Goal: Information Seeking & Learning: Learn about a topic

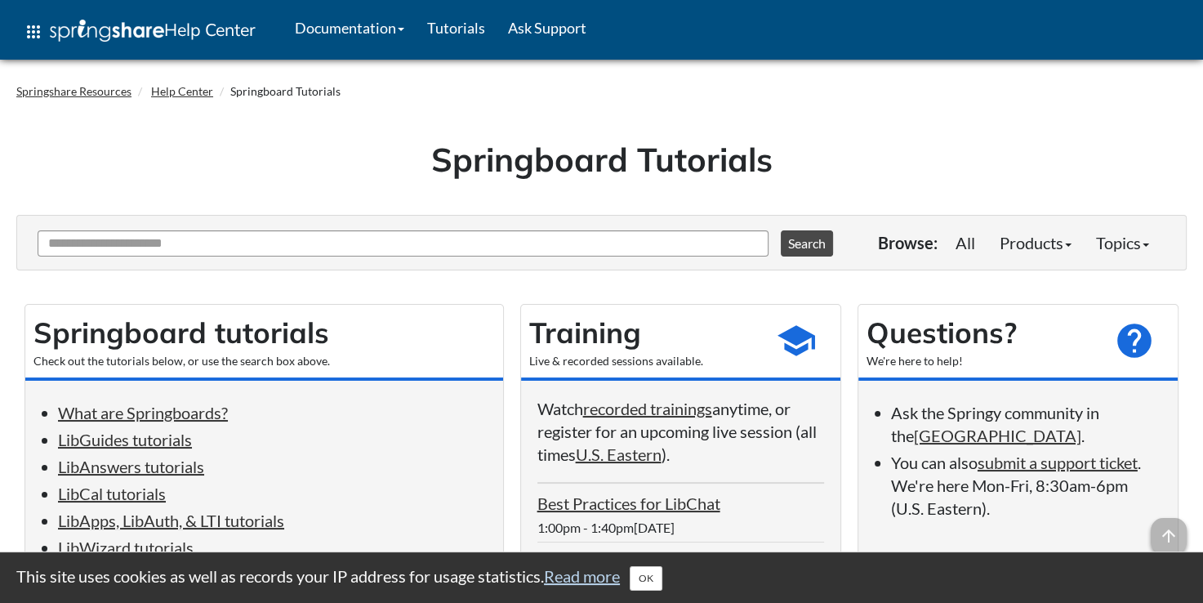
scroll to position [82, 0]
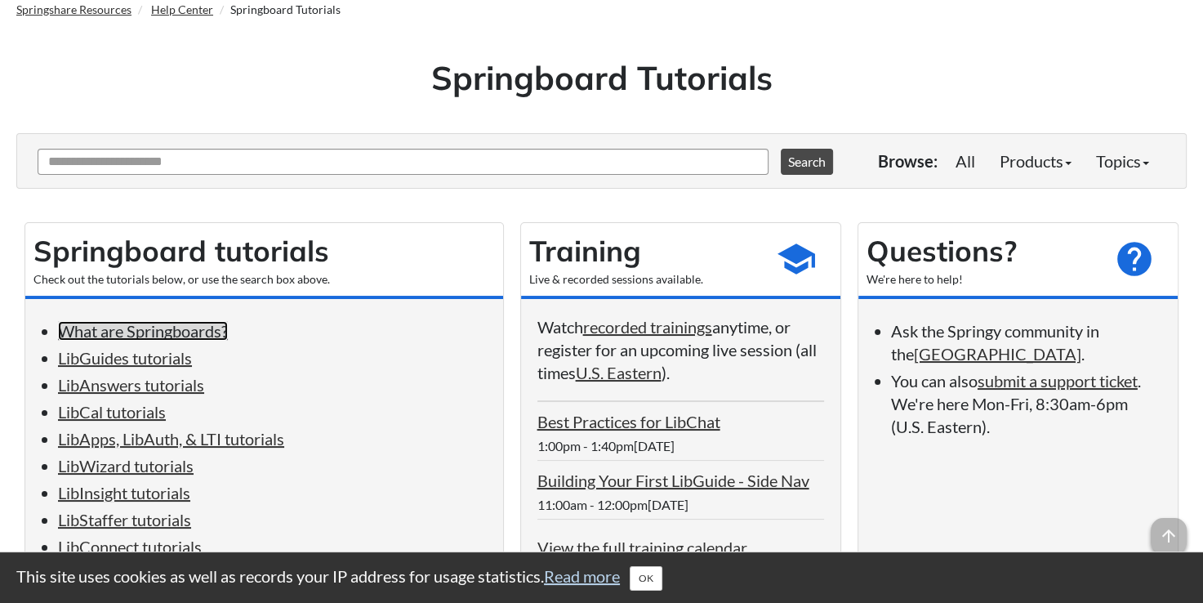
click at [206, 331] on link "What are Springboards?" at bounding box center [143, 331] width 170 height 20
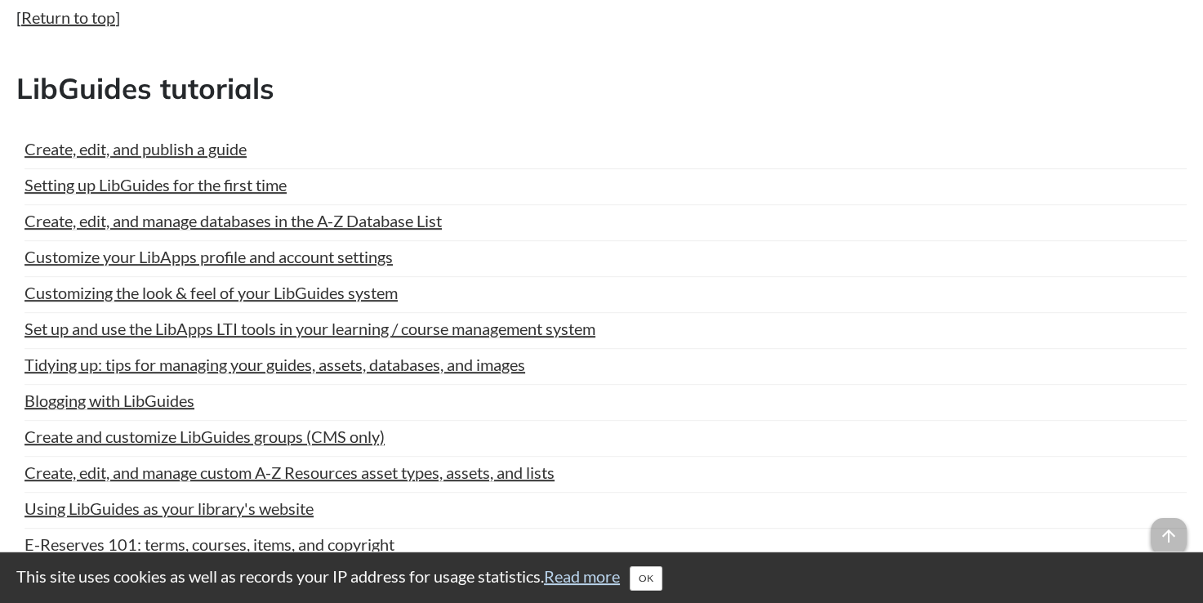
scroll to position [902, 0]
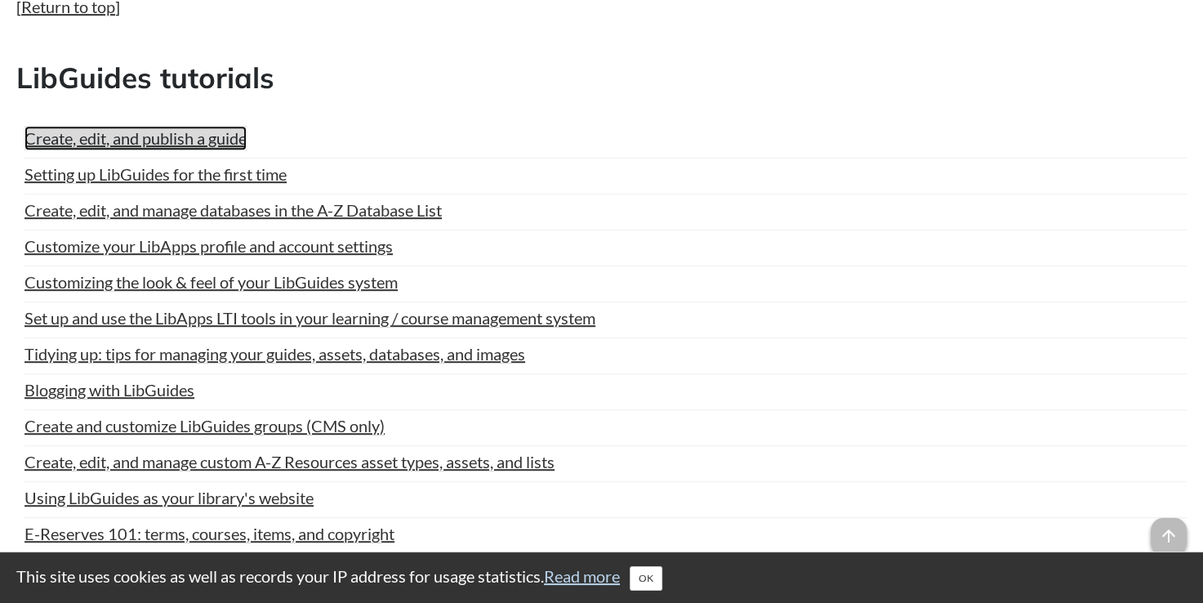
click at [133, 144] on link "Create, edit, and publish a guide" at bounding box center [135, 138] width 222 height 24
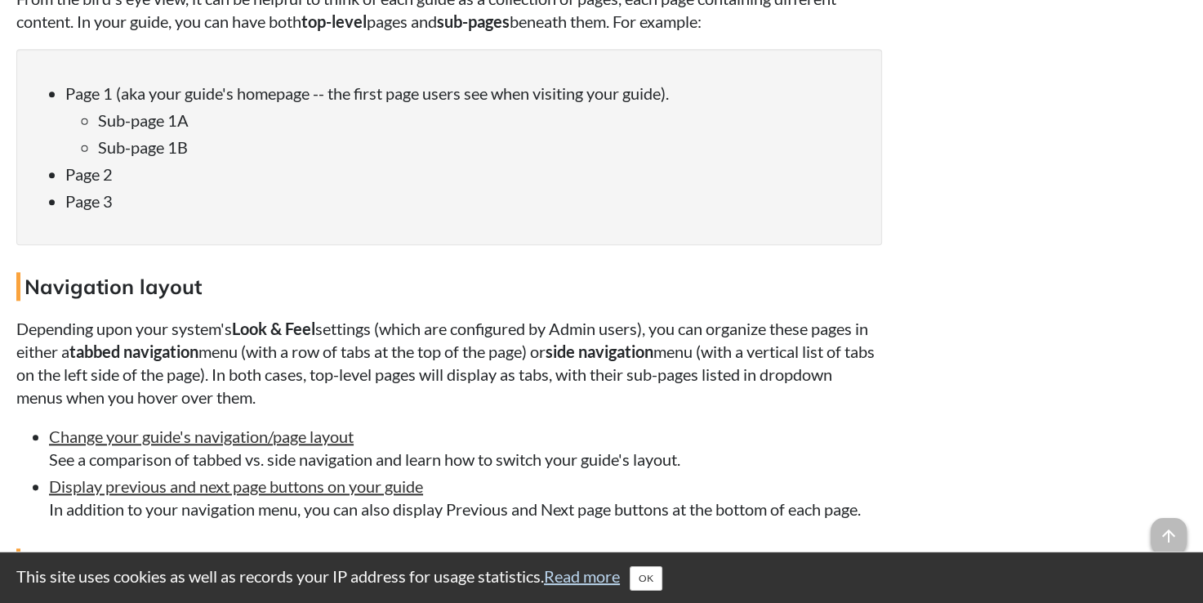
scroll to position [1797, 0]
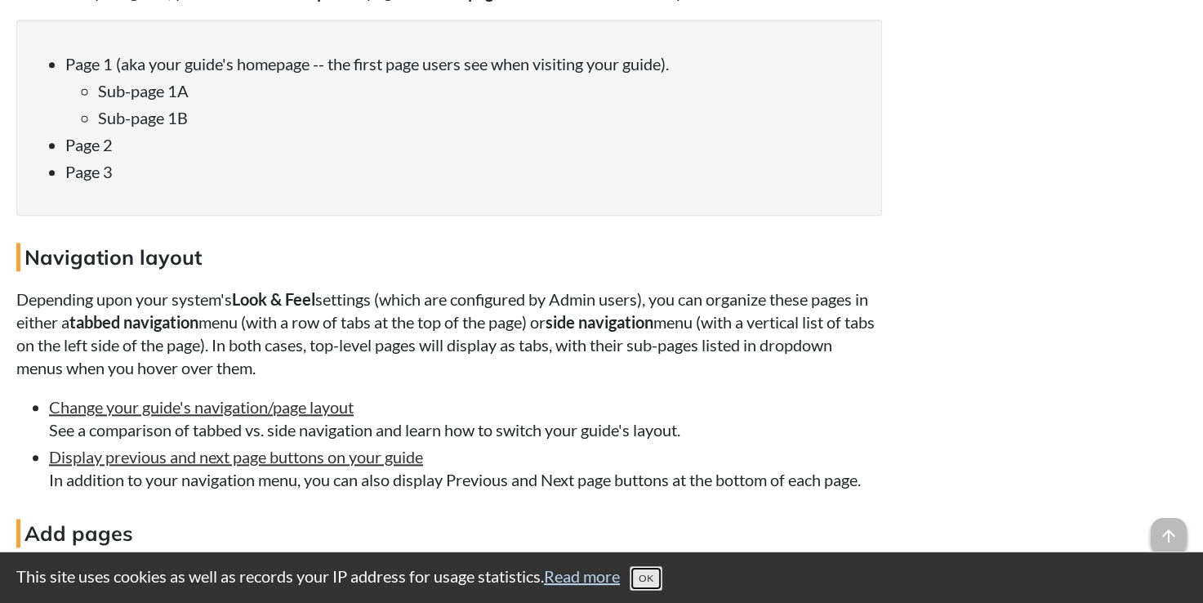
click at [657, 580] on button "OK" at bounding box center [646, 578] width 33 height 24
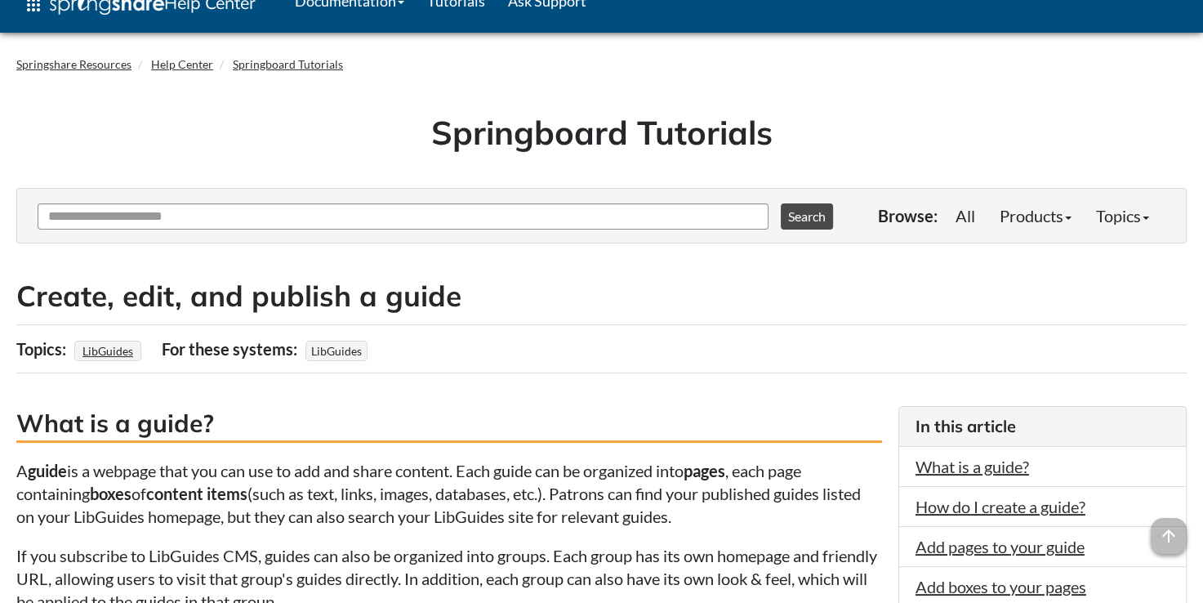
scroll to position [0, 0]
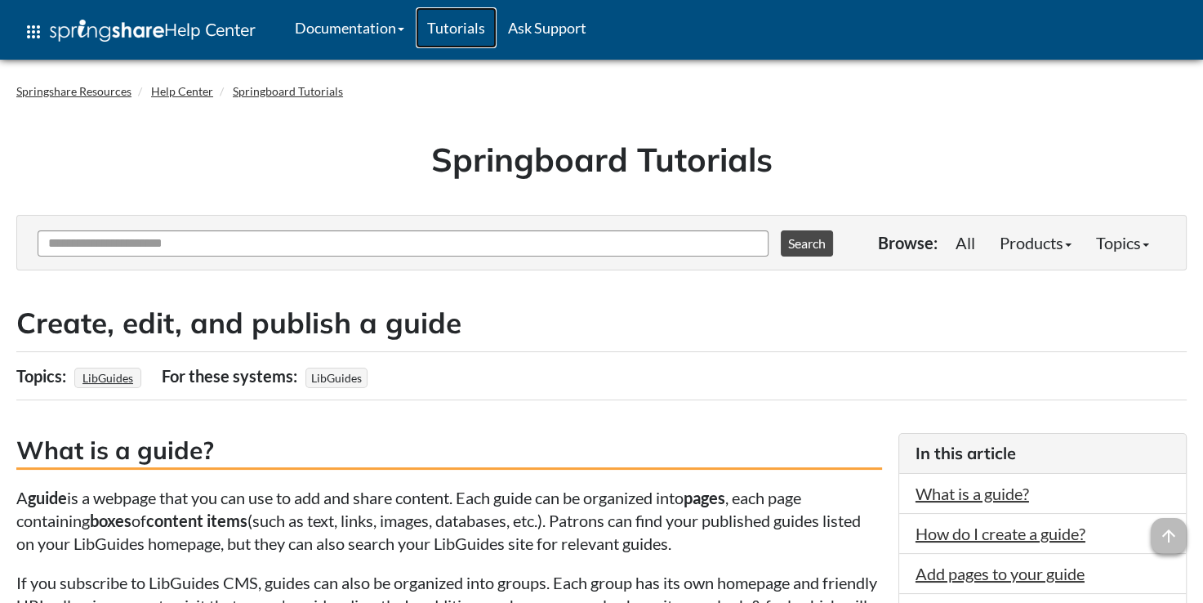
click at [468, 24] on link "Tutorials" at bounding box center [456, 27] width 81 height 41
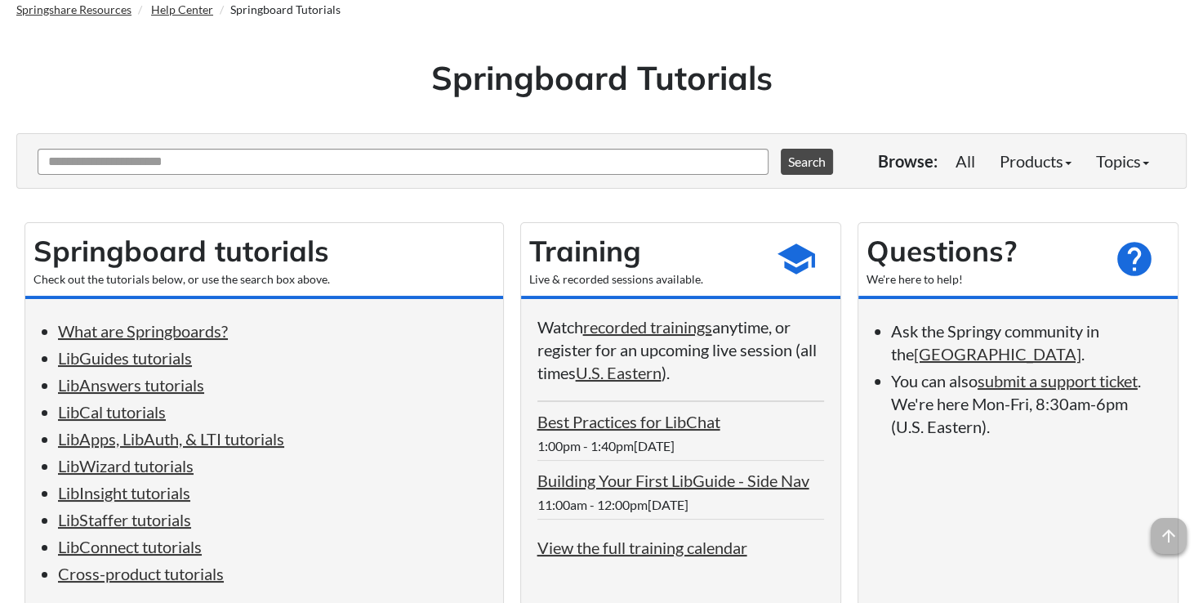
scroll to position [163, 0]
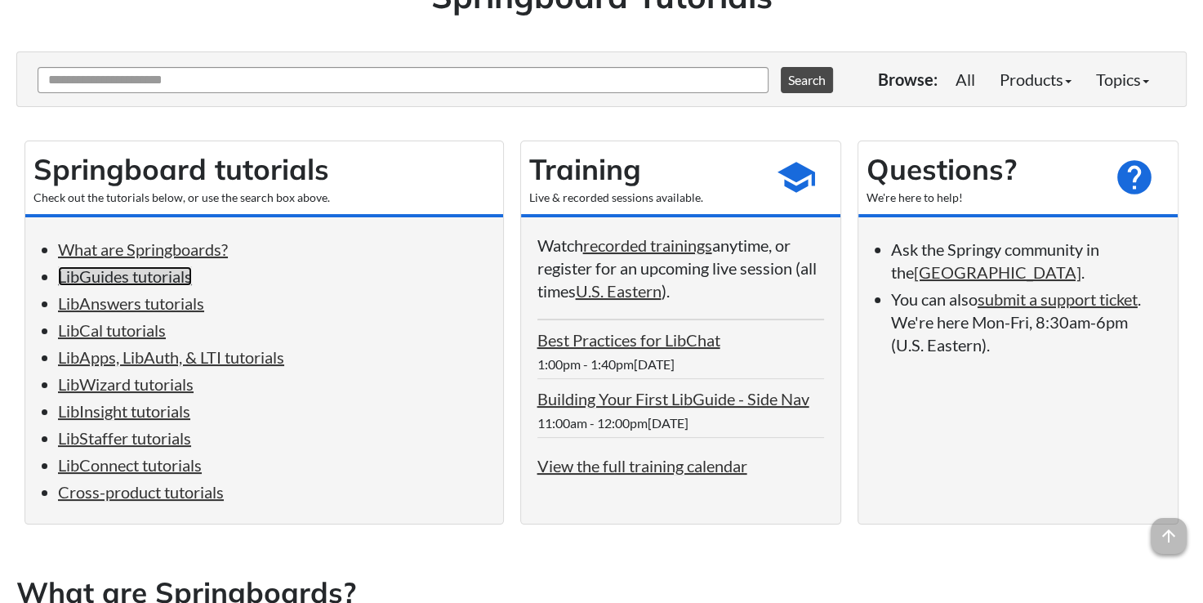
click at [134, 274] on link "LibGuides tutorials" at bounding box center [125, 276] width 134 height 20
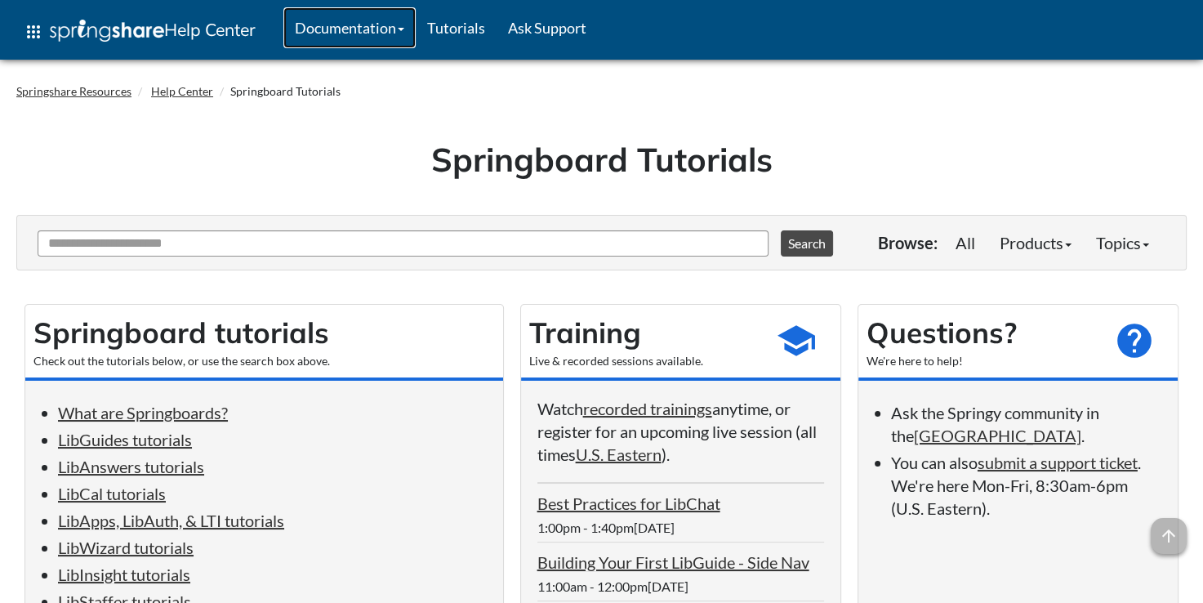
click at [405, 29] on link "Documentation" at bounding box center [349, 27] width 132 height 41
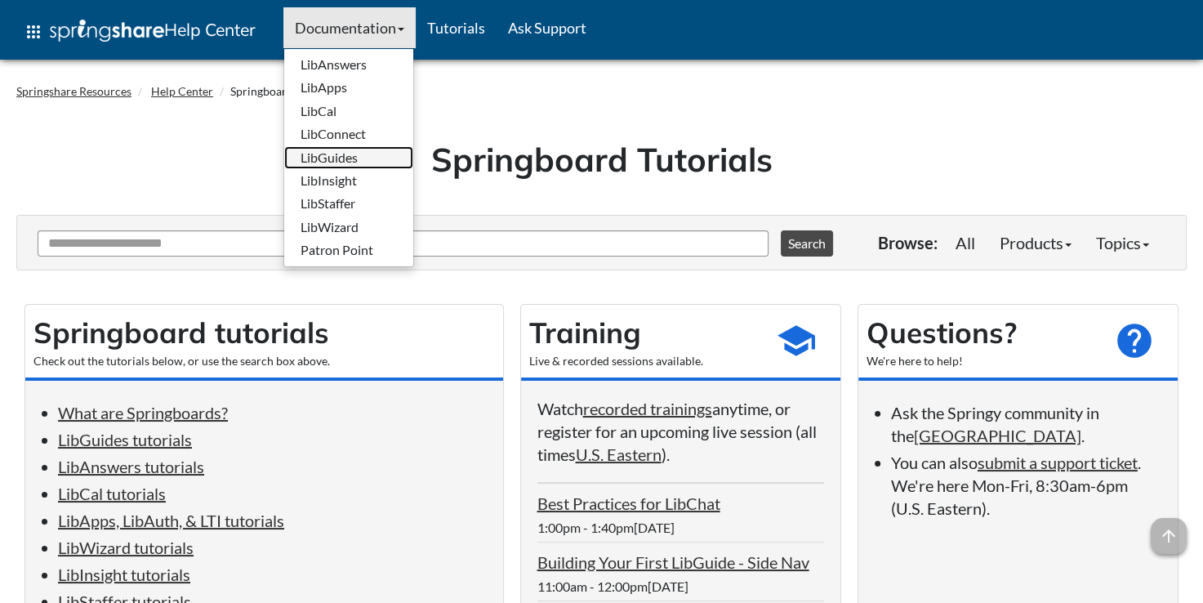
click at [351, 152] on link "LibGuides" at bounding box center [348, 157] width 129 height 23
